Goal: Task Accomplishment & Management: Manage account settings

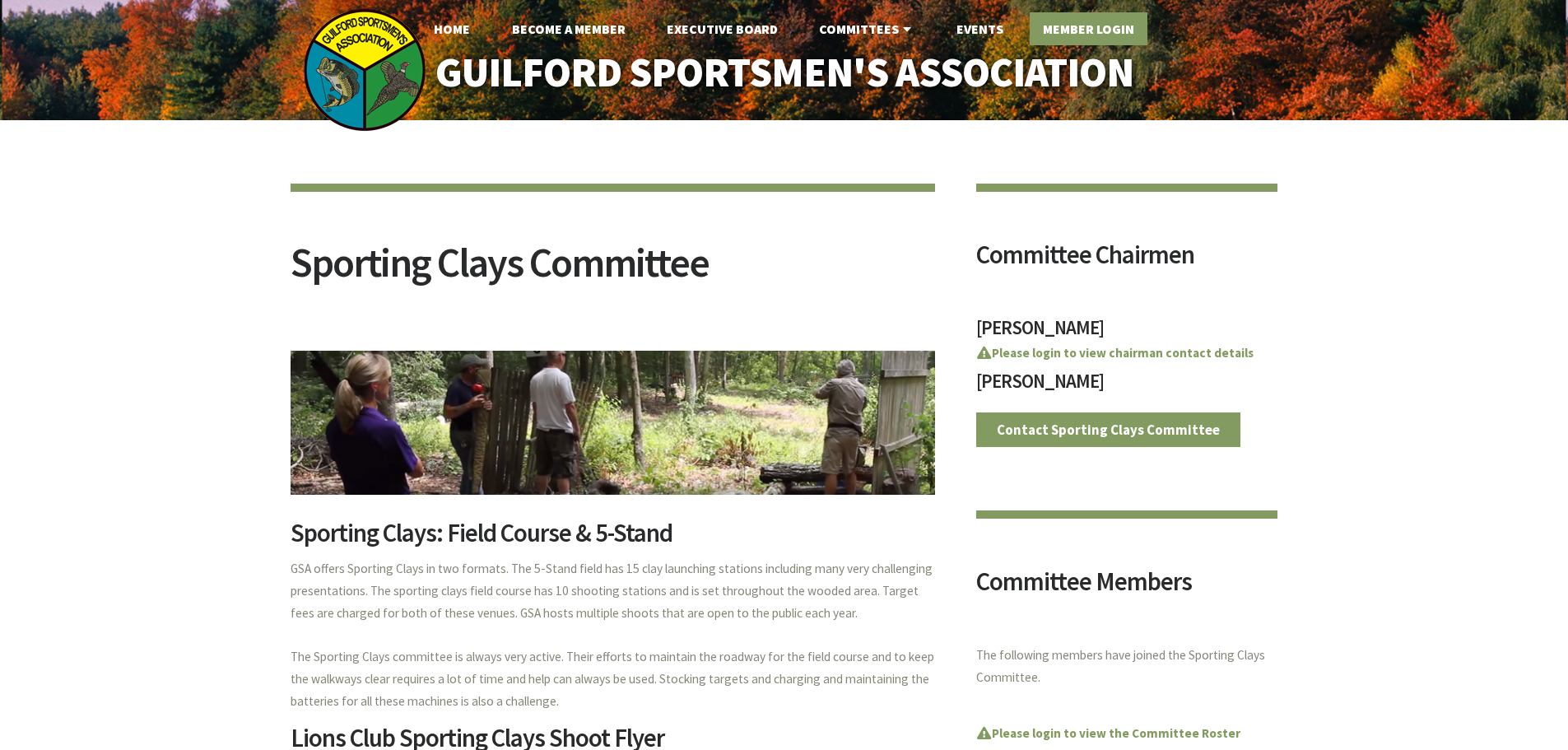
click at [1098, 24] on link "Member Login" at bounding box center [1088, 29] width 117 height 33
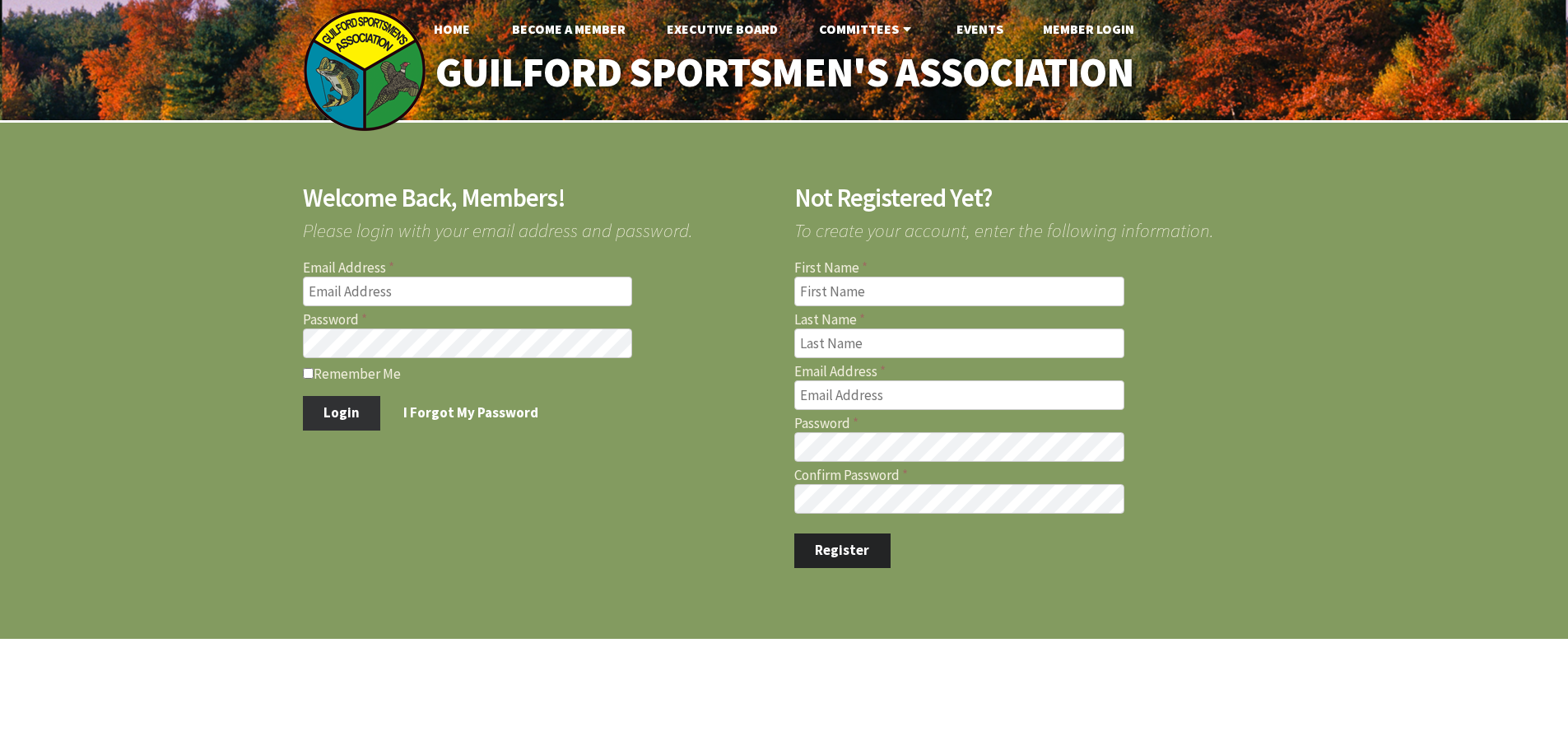
type input "[EMAIL_ADDRESS][DOMAIN_NAME]"
type input "rem700@snet.net"
drag, startPoint x: 319, startPoint y: 414, endPoint x: 421, endPoint y: 298, distance: 154.5
click at [421, 298] on form "Email Address rem700@snet.net Password Remember Me Login I Forgot My Password" at bounding box center [538, 345] width 471 height 169
click at [441, 277] on input "rem700@snet.net" at bounding box center [467, 291] width 330 height 30
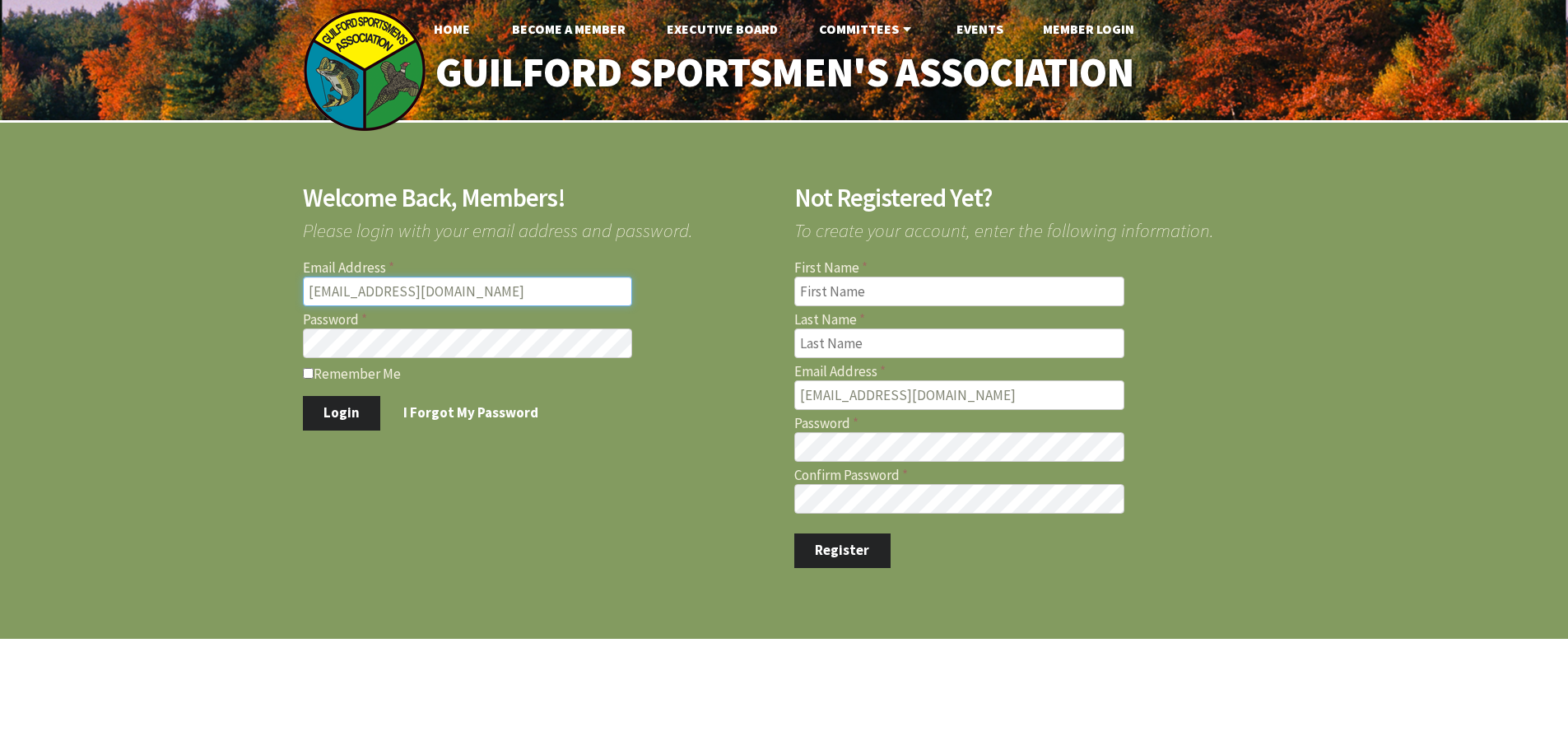
type input "tonycav@comcast.net"
click at [350, 422] on button "Login" at bounding box center [341, 413] width 79 height 35
